Goal: Task Accomplishment & Management: Manage account settings

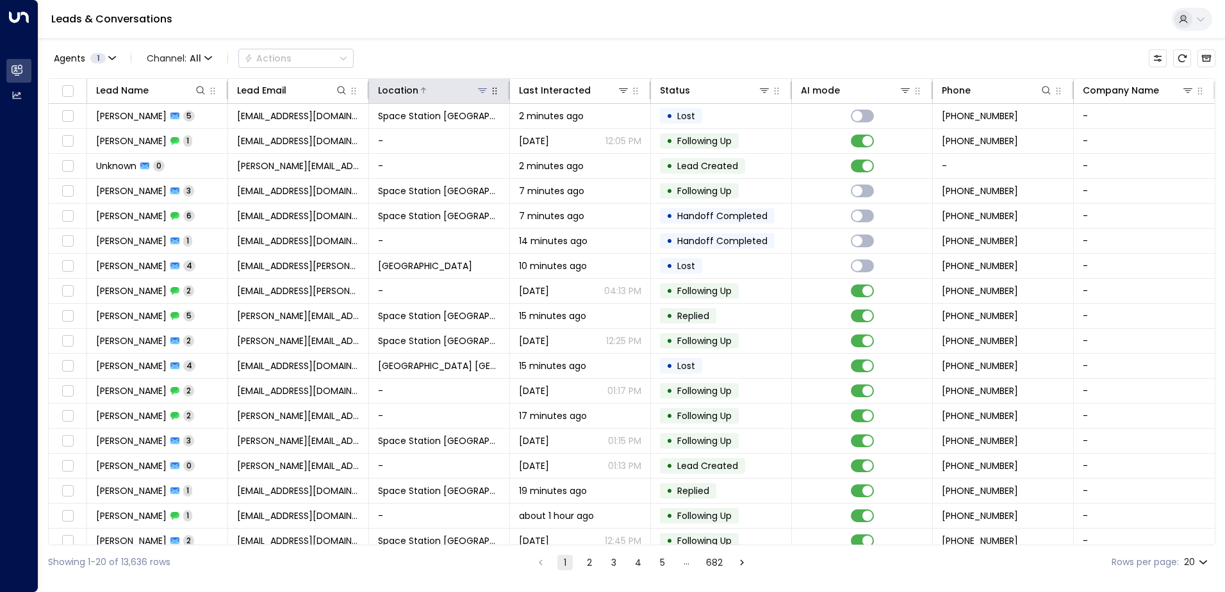
click at [477, 92] on icon at bounding box center [482, 90] width 10 height 10
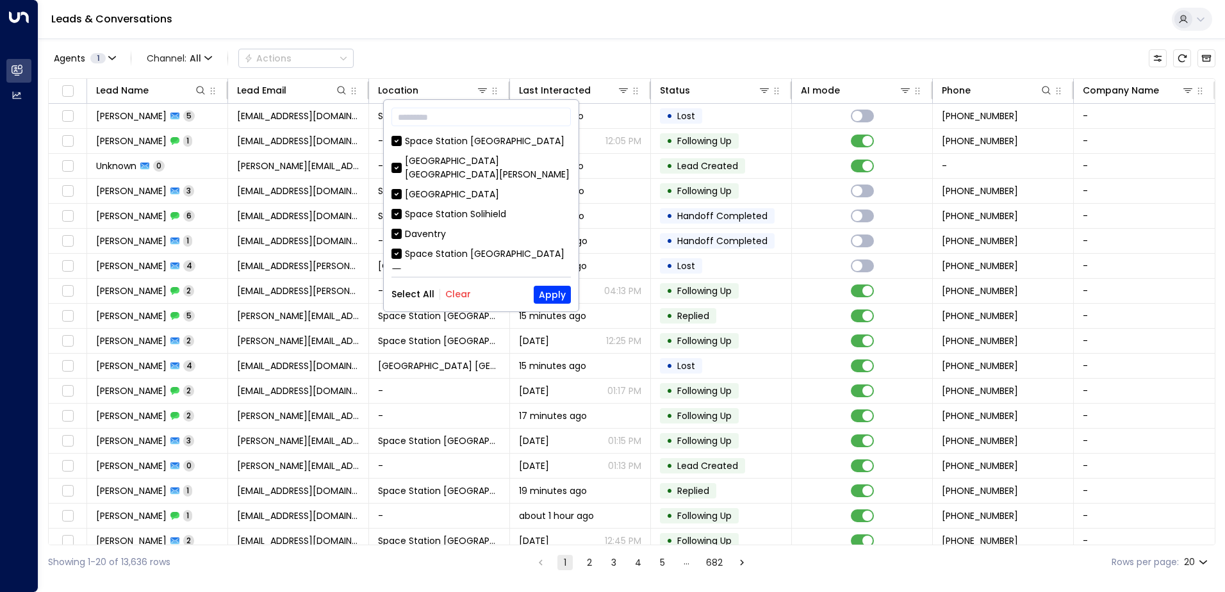
click at [466, 294] on button "Clear" at bounding box center [458, 294] width 26 height 10
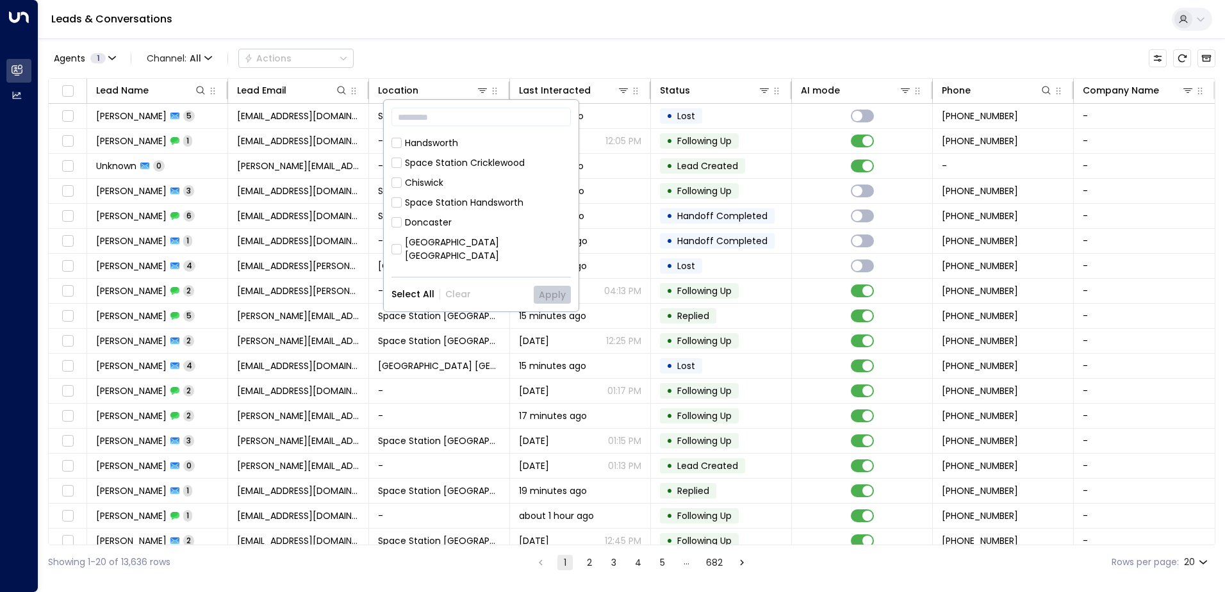
scroll to position [513, 0]
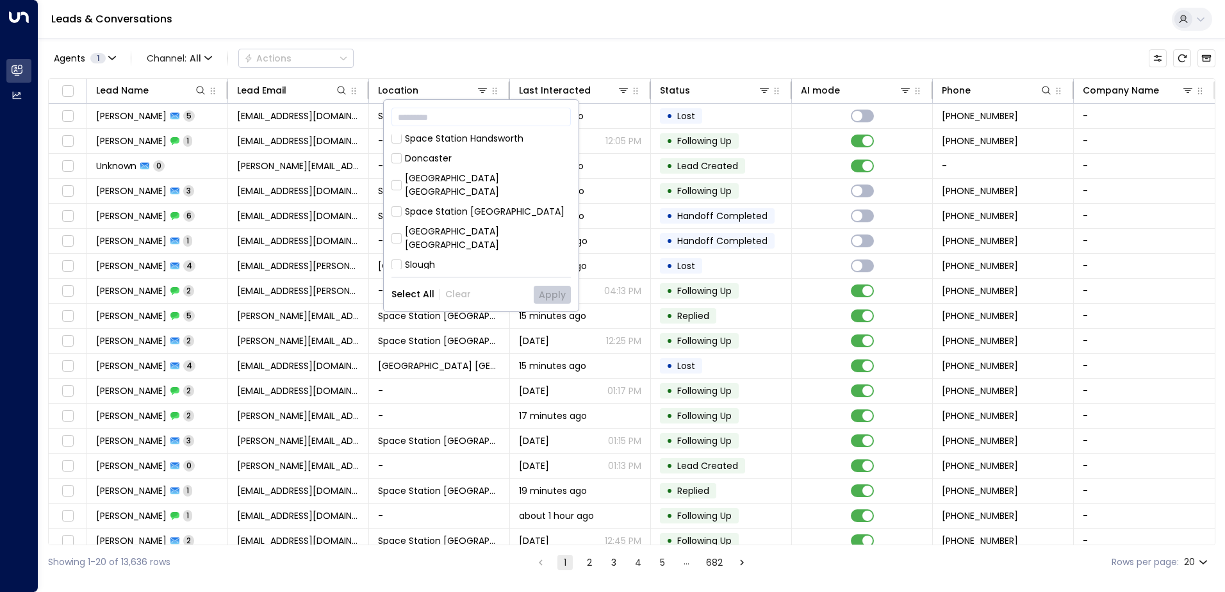
click at [460, 278] on div "Space Station [GEOGRAPHIC_DATA]" at bounding box center [485, 284] width 160 height 13
click at [542, 293] on button "Apply" at bounding box center [552, 295] width 37 height 18
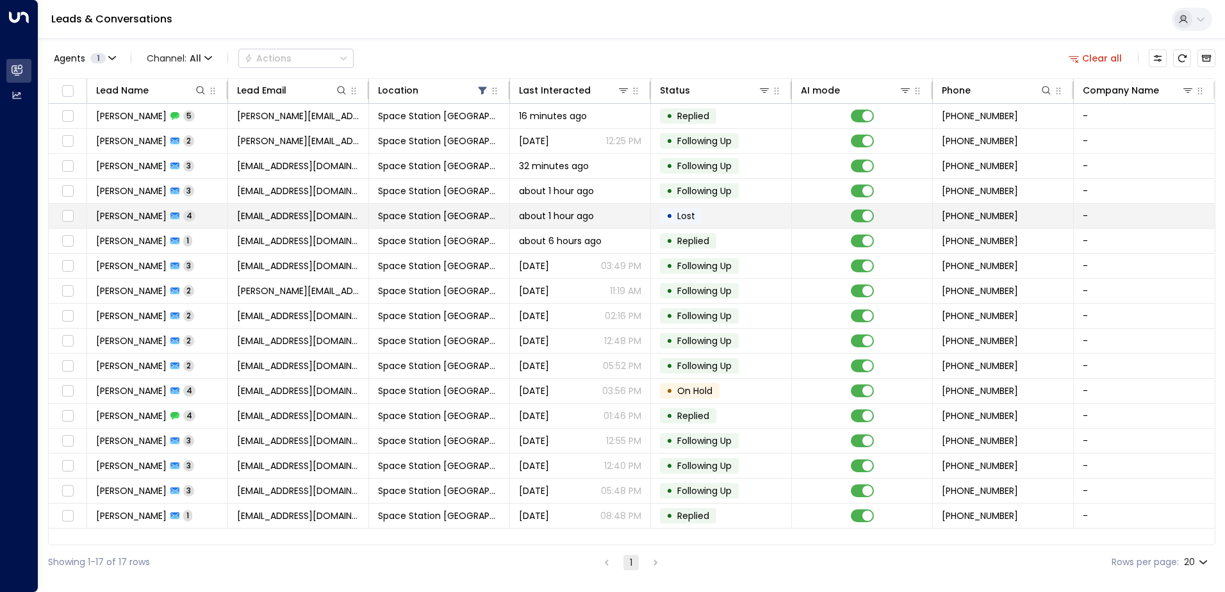
click at [484, 211] on td "Space Station [GEOGRAPHIC_DATA]" at bounding box center [439, 216] width 141 height 24
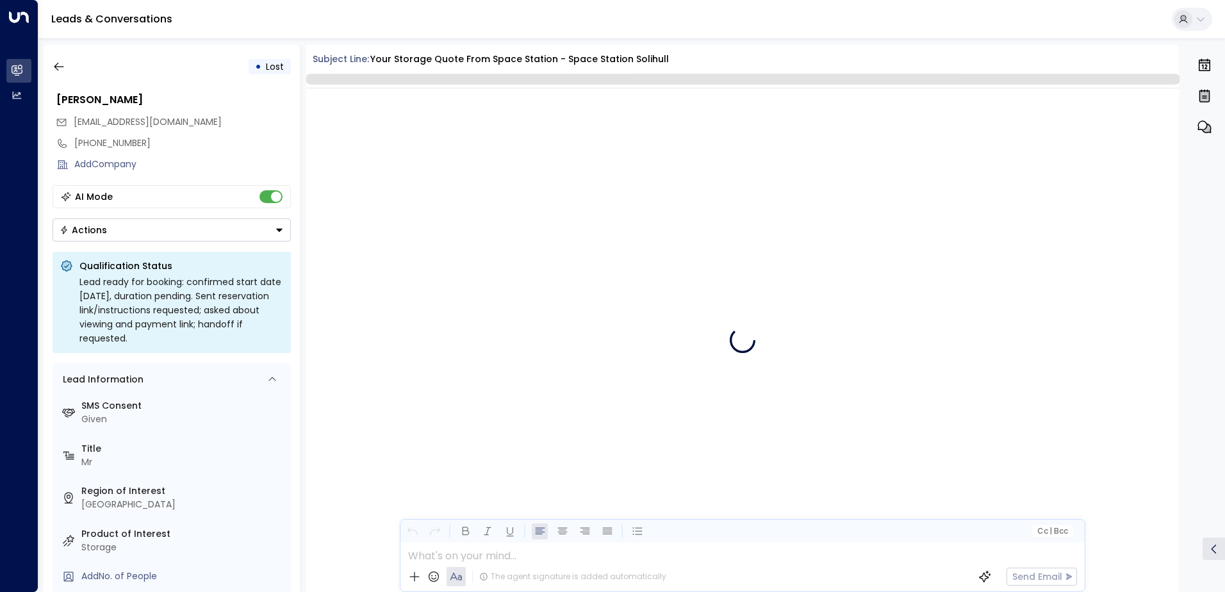
scroll to position [2009, 0]
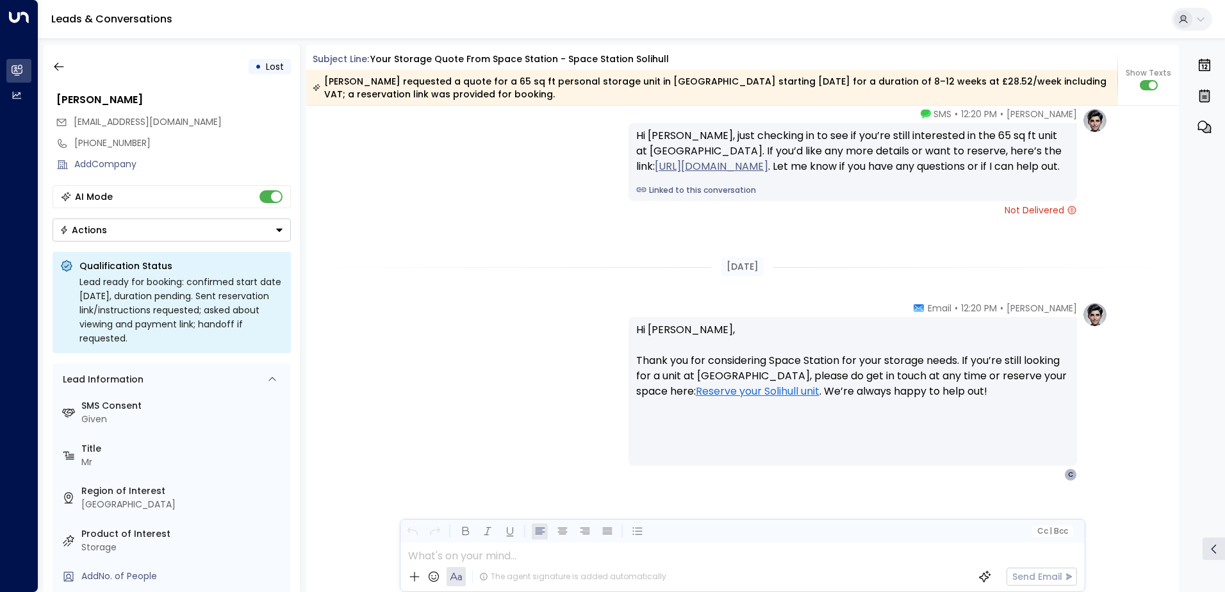
click at [251, 198] on div "AI Mode" at bounding box center [172, 196] width 238 height 23
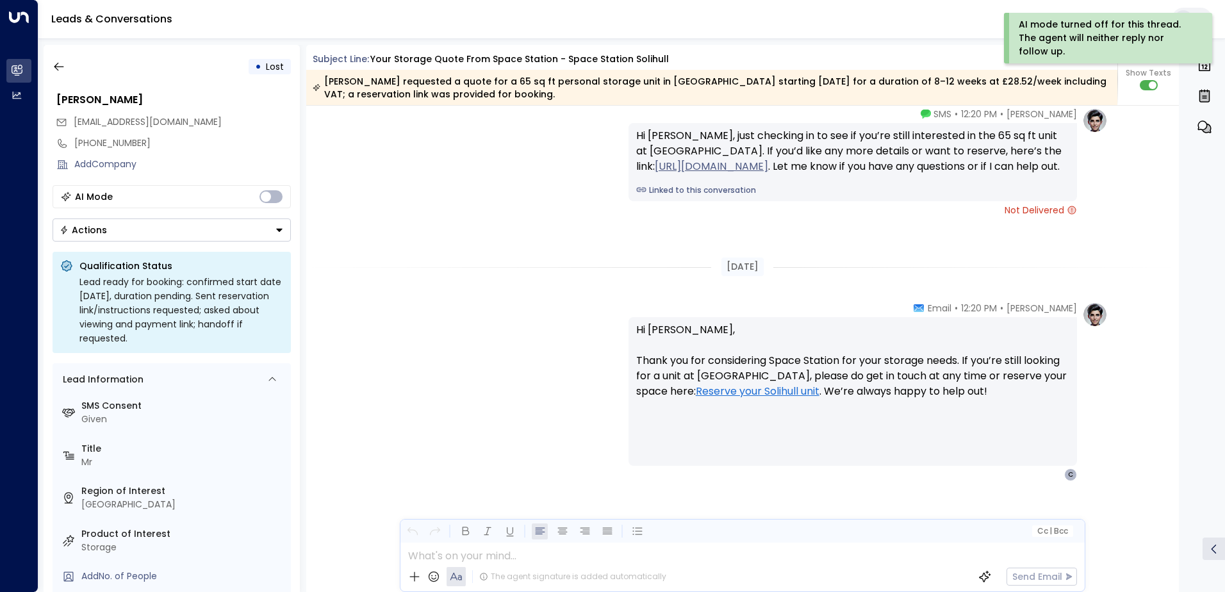
click at [250, 229] on button "Actions" at bounding box center [172, 229] width 238 height 23
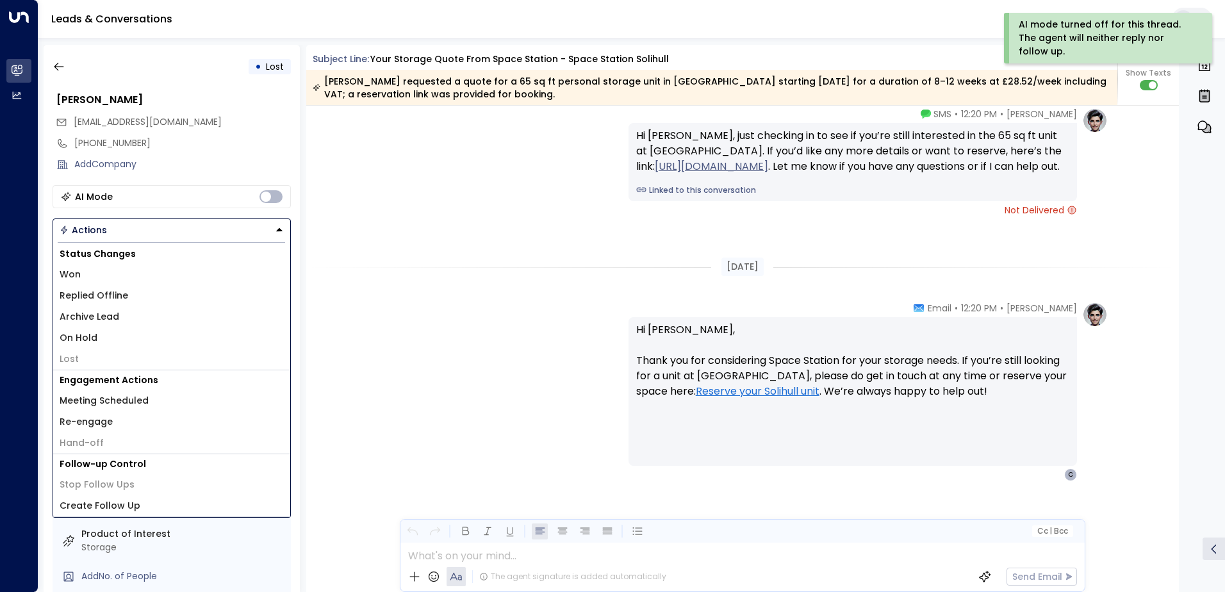
click at [198, 309] on li "Archive Lead" at bounding box center [171, 316] width 237 height 21
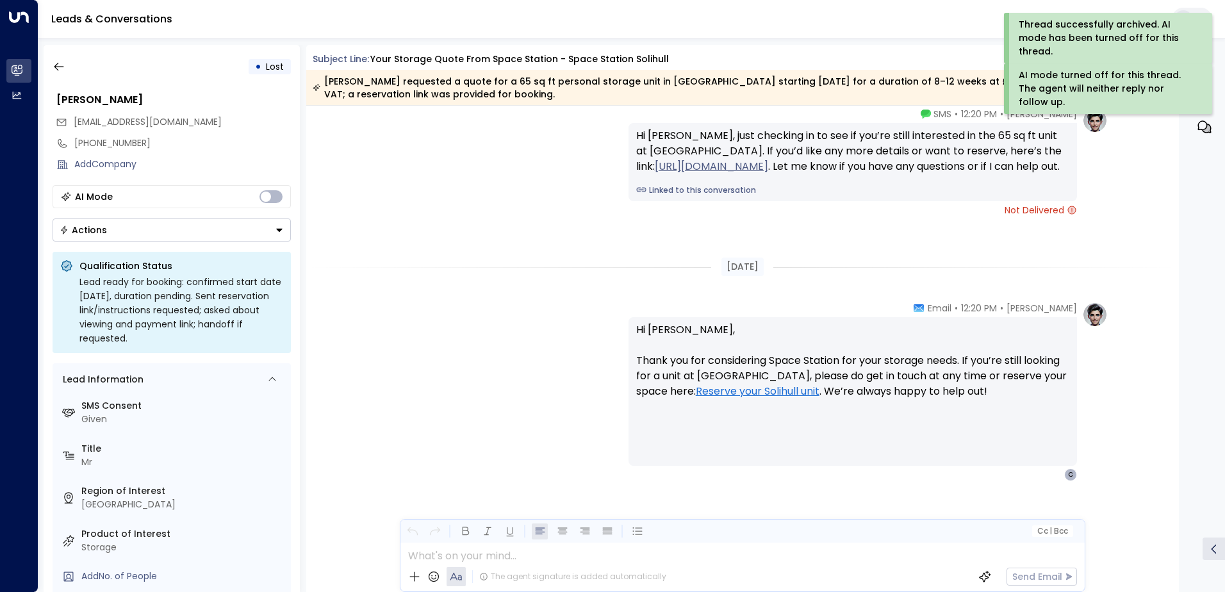
click at [70, 68] on div "• Lost" at bounding box center [172, 66] width 238 height 23
click at [61, 67] on icon "button" at bounding box center [59, 66] width 13 height 13
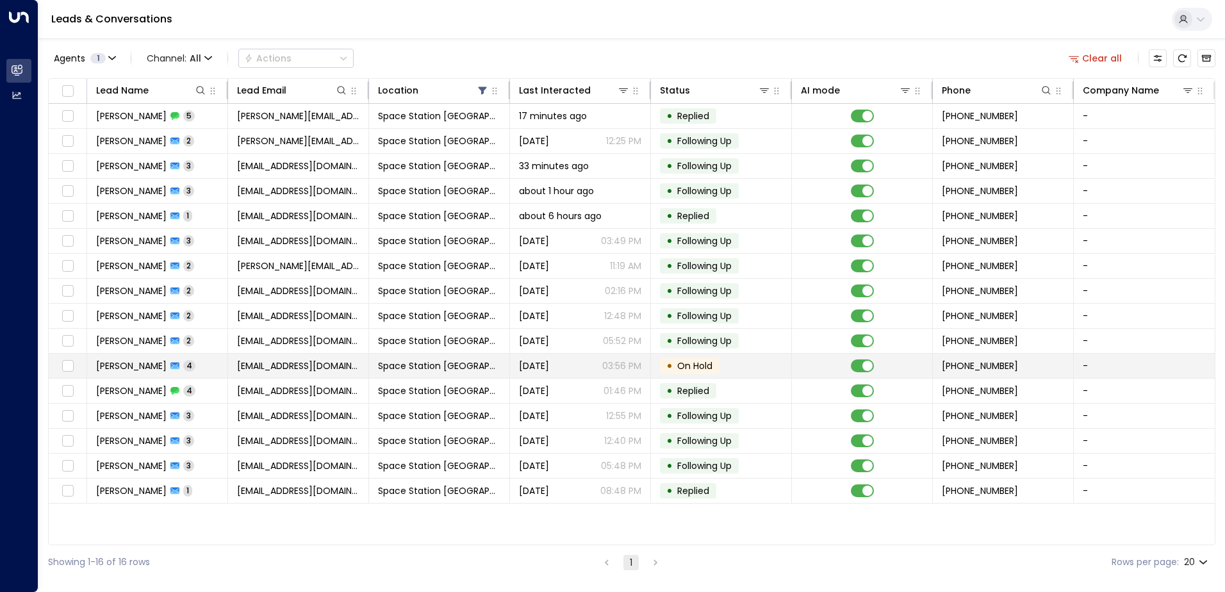
click at [549, 370] on span "[DATE]" at bounding box center [534, 365] width 30 height 13
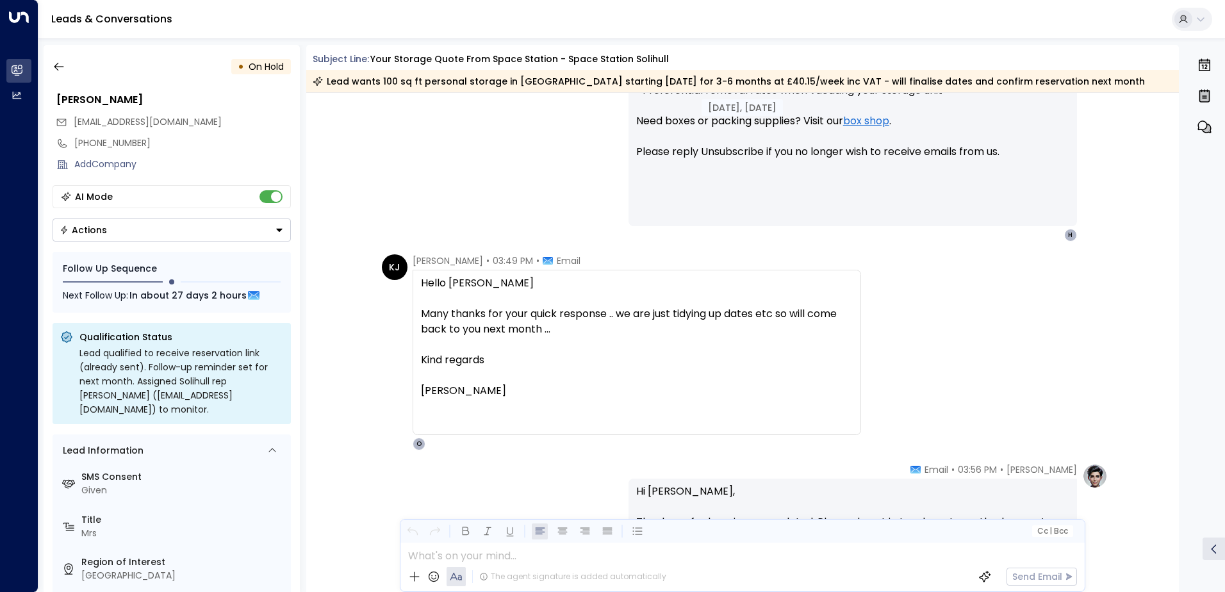
scroll to position [1280, 0]
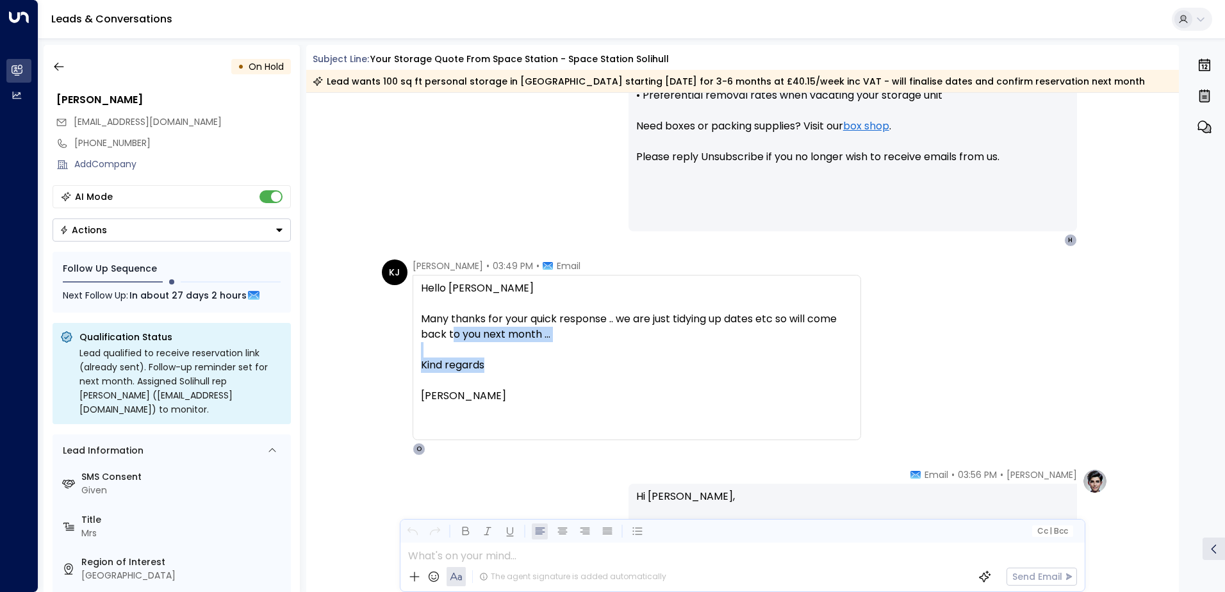
drag, startPoint x: 518, startPoint y: 371, endPoint x: 455, endPoint y: 338, distance: 71.4
click at [455, 338] on div "Hello [PERSON_NAME] Many thanks for your quick response .. we are just tidying …" at bounding box center [637, 358] width 432 height 154
drag, startPoint x: 455, startPoint y: 338, endPoint x: 496, endPoint y: 393, distance: 68.7
click at [496, 393] on div "[PERSON_NAME]" at bounding box center [637, 411] width 432 height 46
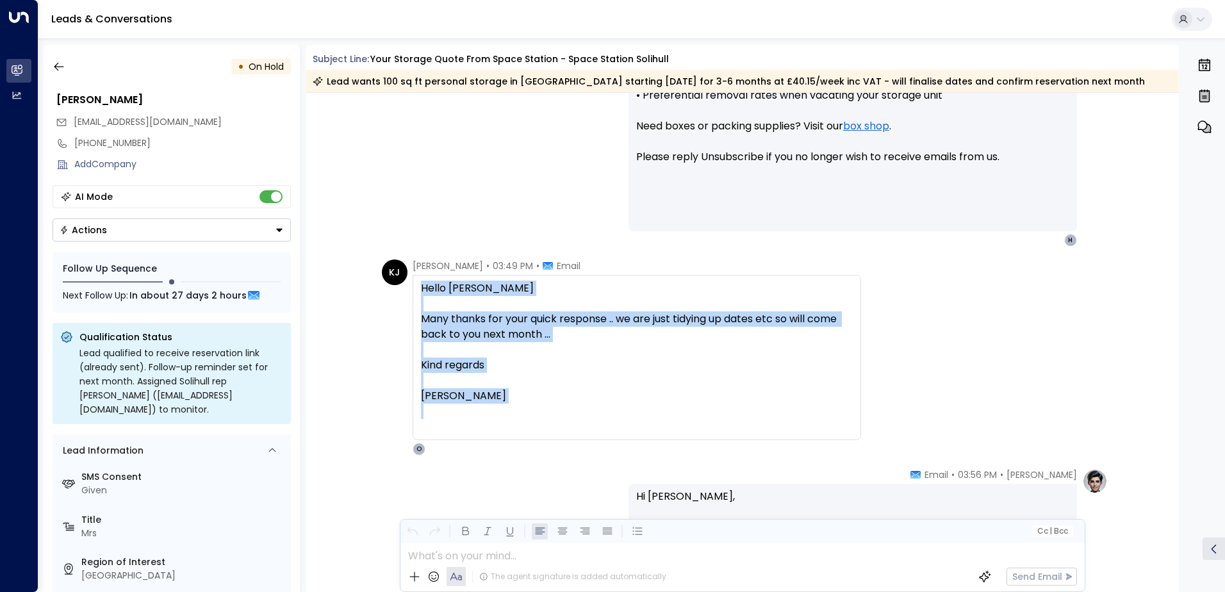
drag, startPoint x: 497, startPoint y: 395, endPoint x: 429, endPoint y: 286, distance: 127.8
click at [429, 286] on div "Hello [PERSON_NAME] Many thanks for your quick response .. we are just tidying …" at bounding box center [637, 358] width 432 height 154
copy div "Hello [PERSON_NAME] Many thanks for your quick response .. we are just tidying …"
click at [62, 56] on button "button" at bounding box center [58, 66] width 23 height 23
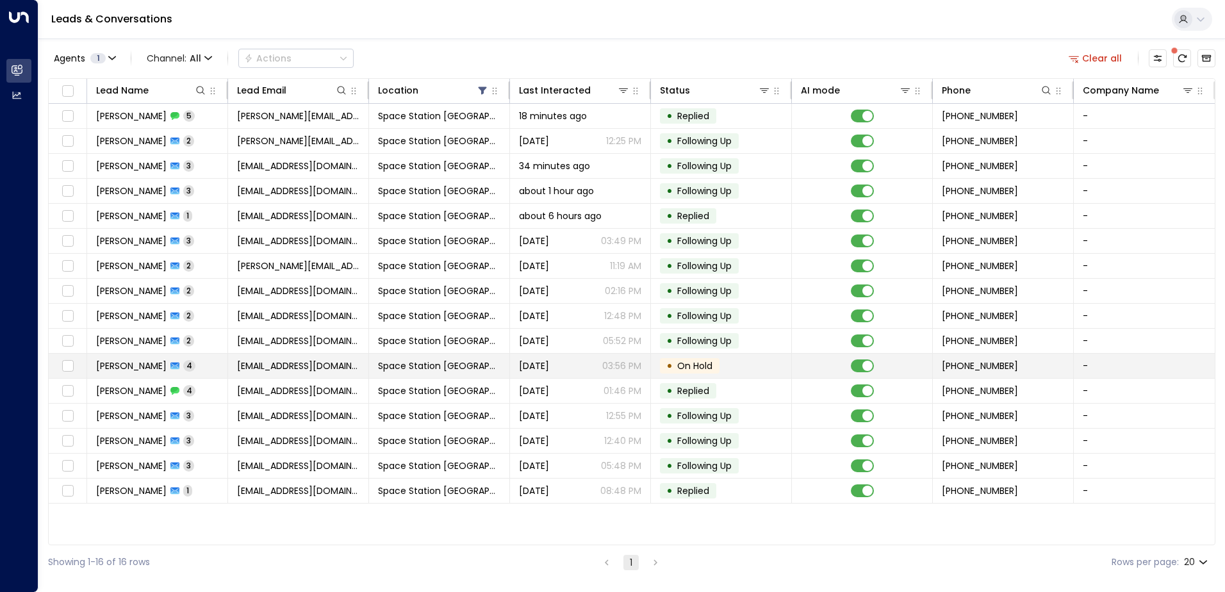
click at [273, 374] on td "[EMAIL_ADDRESS][DOMAIN_NAME]" at bounding box center [298, 366] width 141 height 24
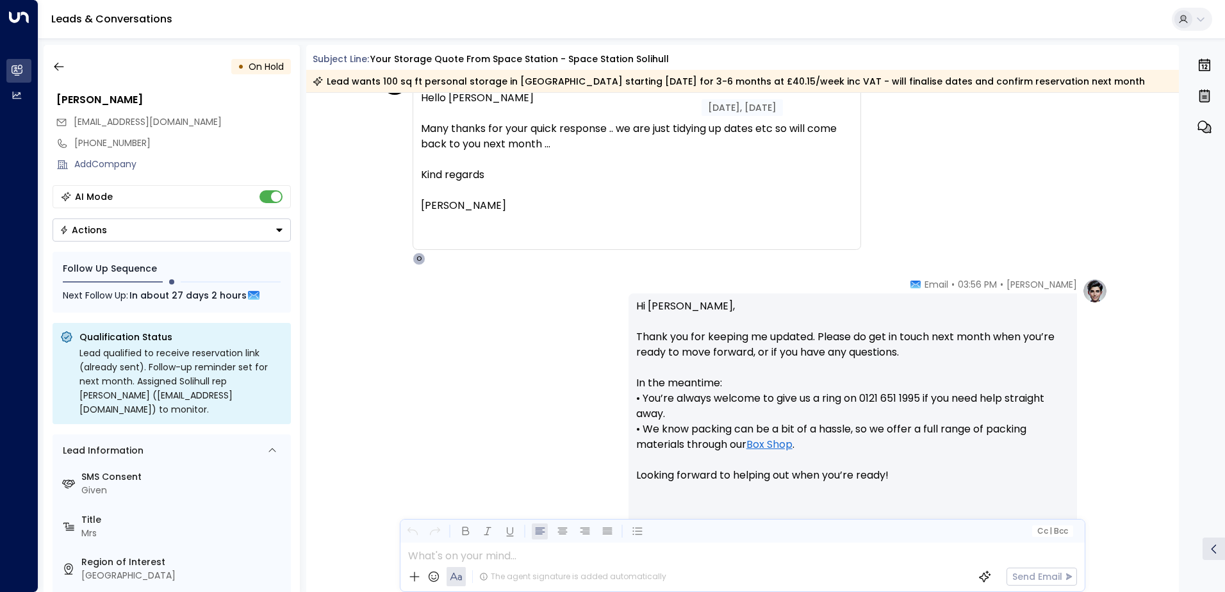
scroll to position [1476, 0]
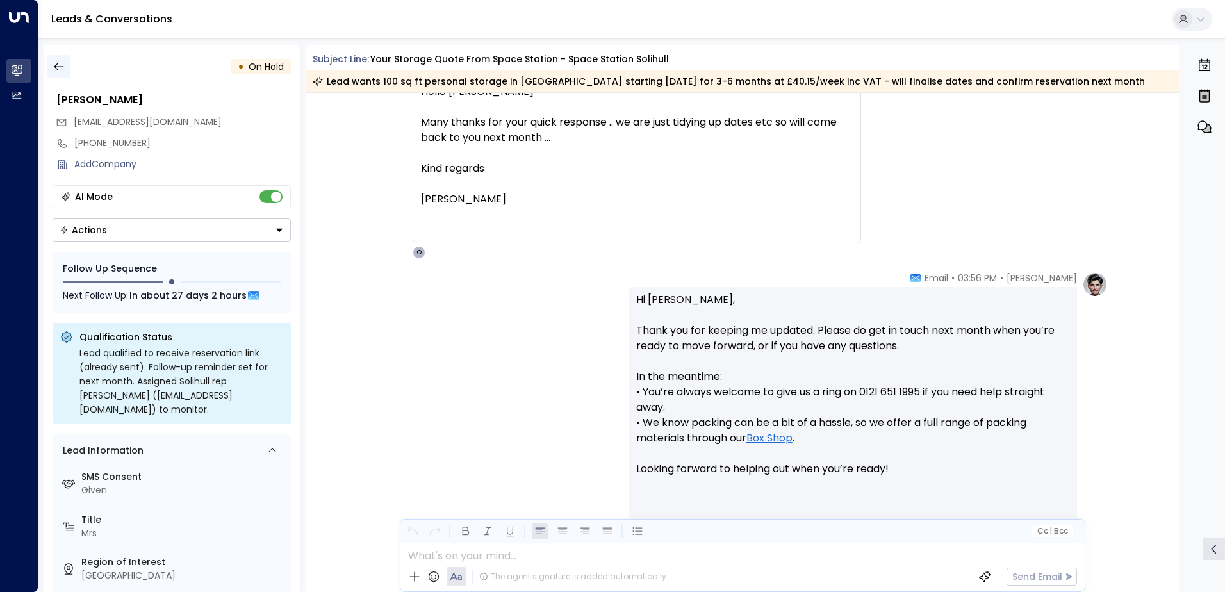
click at [69, 75] on button "button" at bounding box center [58, 66] width 23 height 23
